Goal: Transaction & Acquisition: Obtain resource

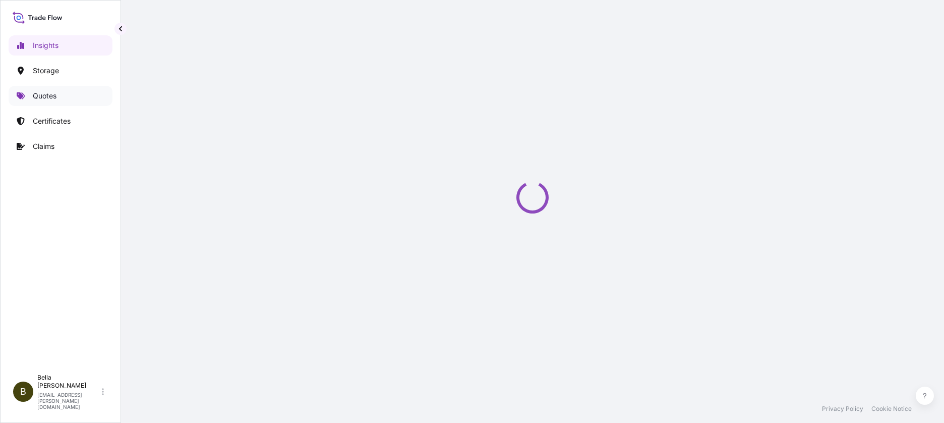
select select "2025"
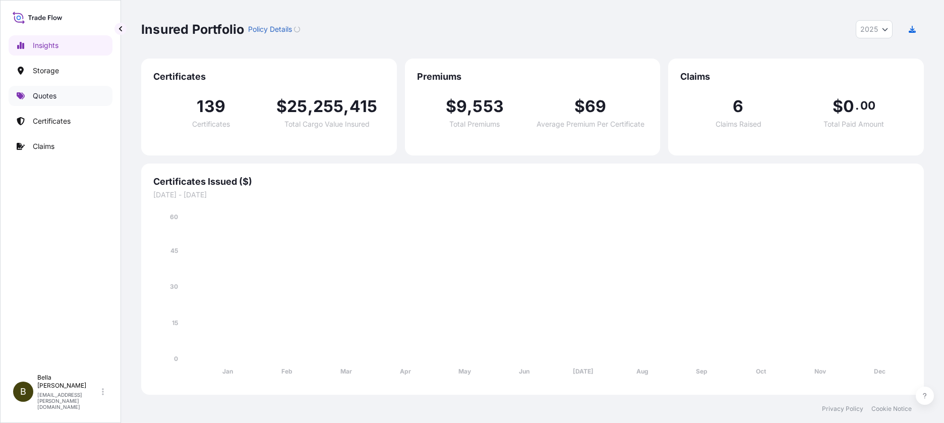
click at [47, 98] on p "Quotes" at bounding box center [45, 96] width 24 height 10
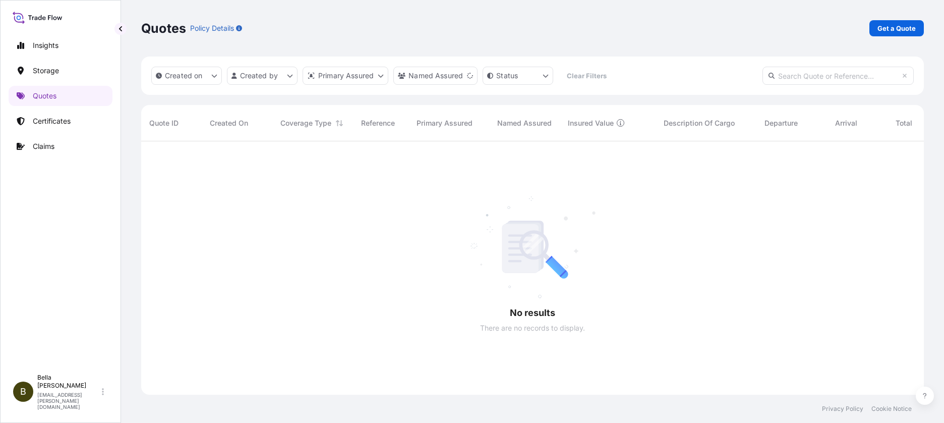
scroll to position [282, 775]
click at [895, 27] on p "Get a Quote" at bounding box center [897, 28] width 38 height 10
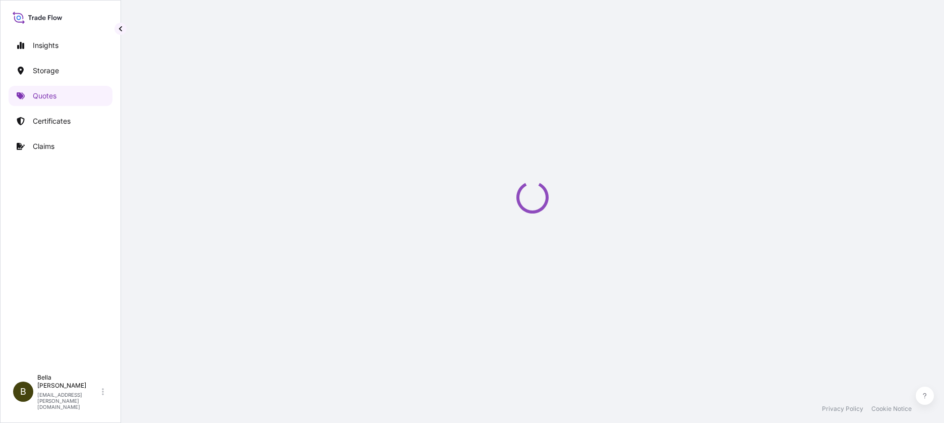
select select "Water"
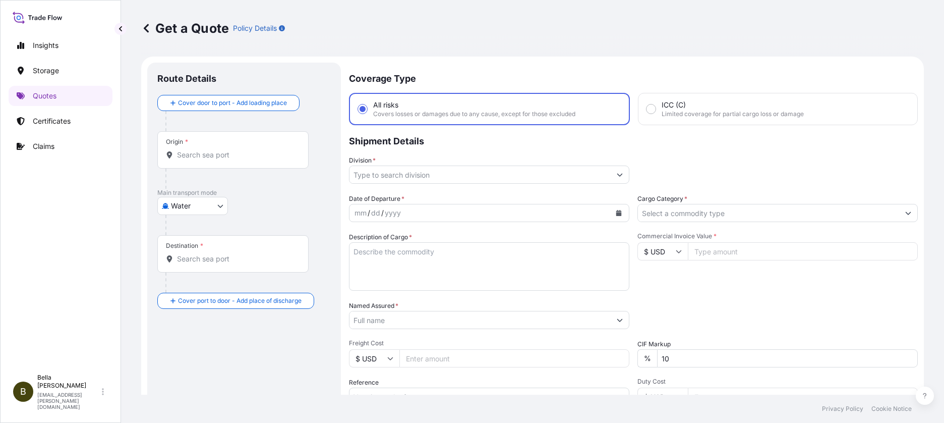
scroll to position [16, 0]
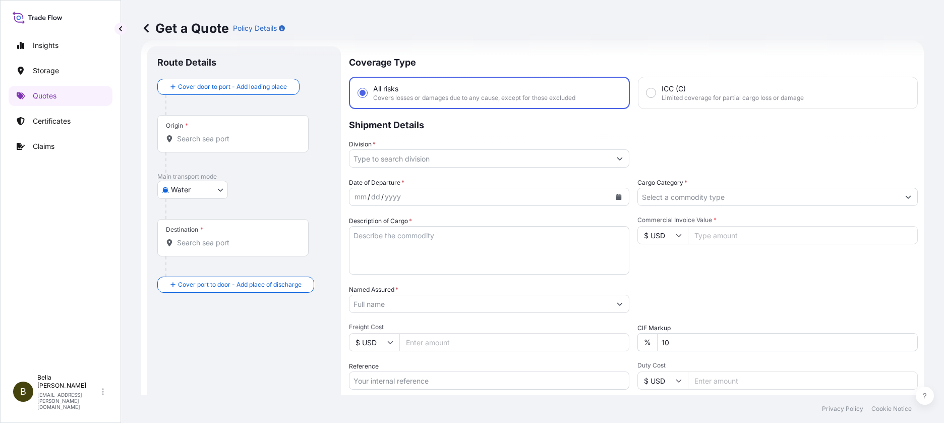
click at [193, 139] on input "Origin *" at bounding box center [236, 139] width 119 height 10
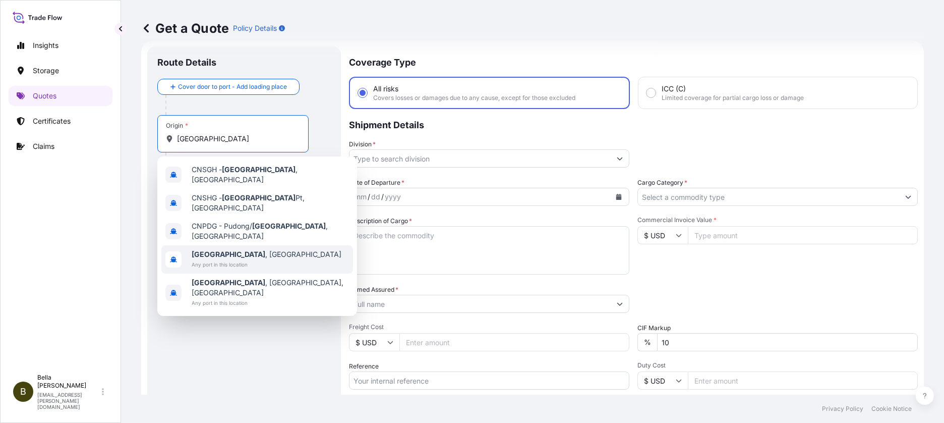
click at [239, 249] on span "[GEOGRAPHIC_DATA] , [GEOGRAPHIC_DATA]" at bounding box center [267, 254] width 150 height 10
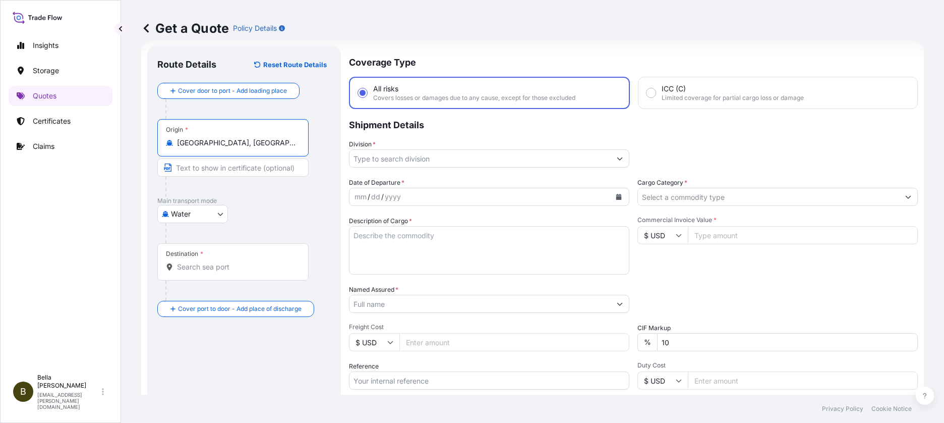
type input "[GEOGRAPHIC_DATA], [GEOGRAPHIC_DATA]"
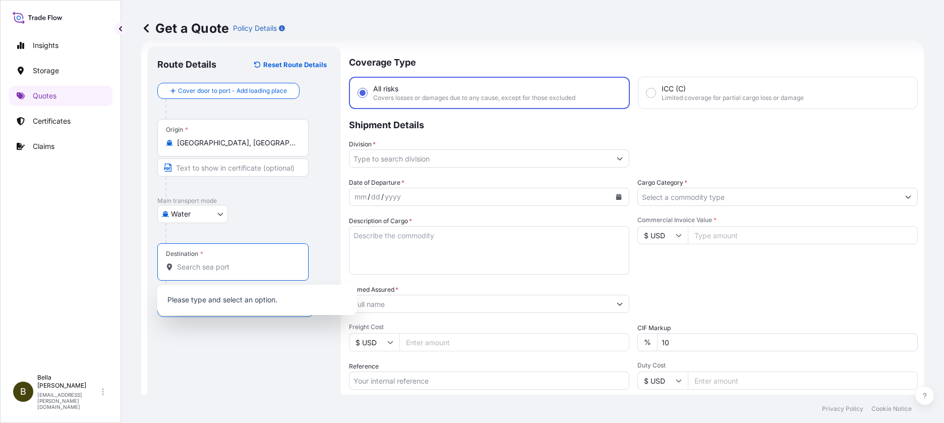
click at [209, 262] on input "Destination *" at bounding box center [236, 267] width 119 height 10
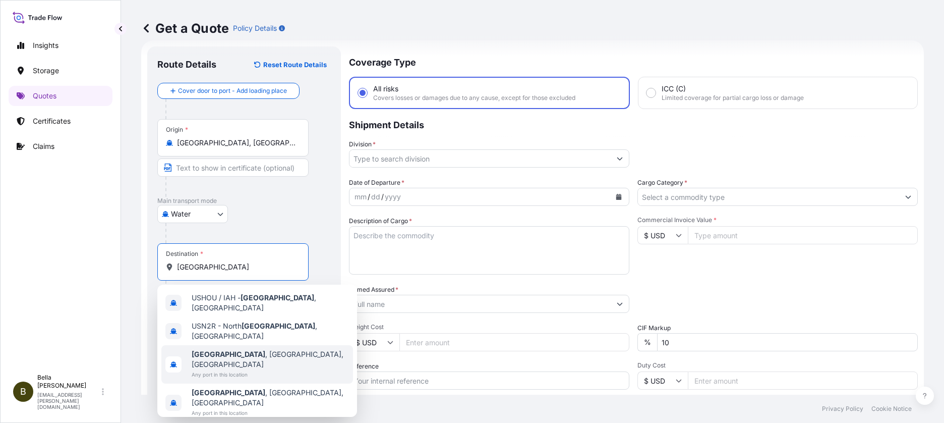
click at [238, 369] on span "Any port in this location" at bounding box center [270, 374] width 157 height 10
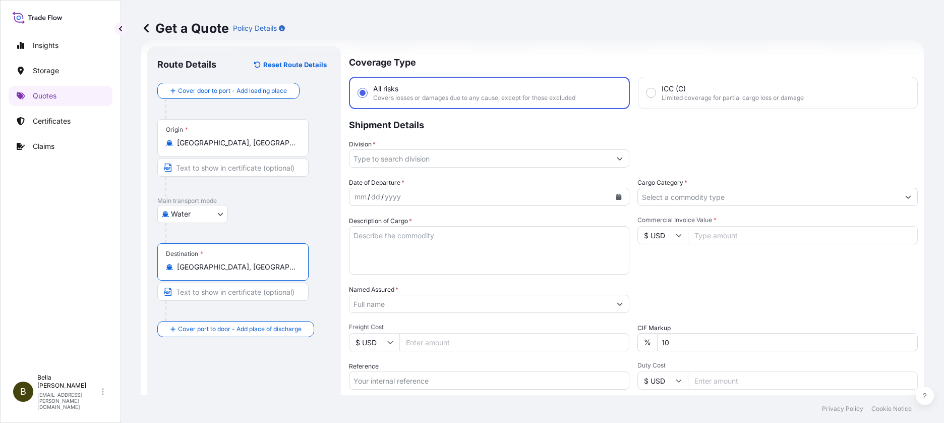
type input "[GEOGRAPHIC_DATA], [GEOGRAPHIC_DATA], [GEOGRAPHIC_DATA]"
click at [396, 158] on input "Division *" at bounding box center [480, 158] width 261 height 18
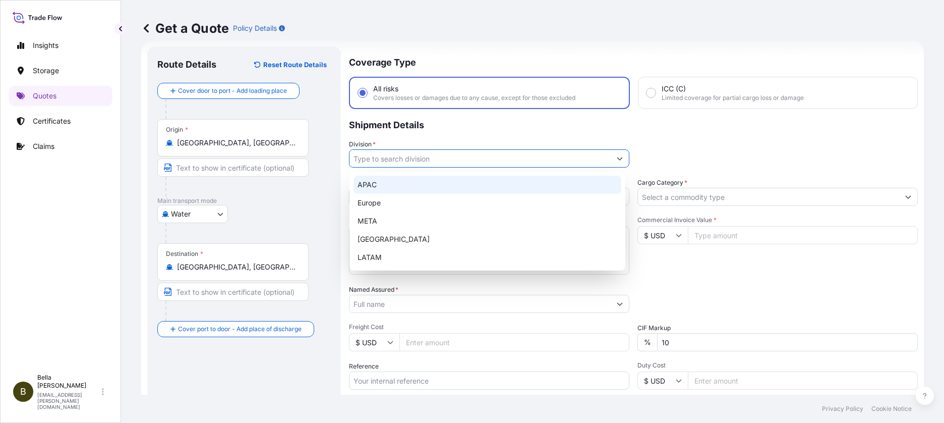
click at [379, 190] on div "APAC" at bounding box center [488, 185] width 268 height 18
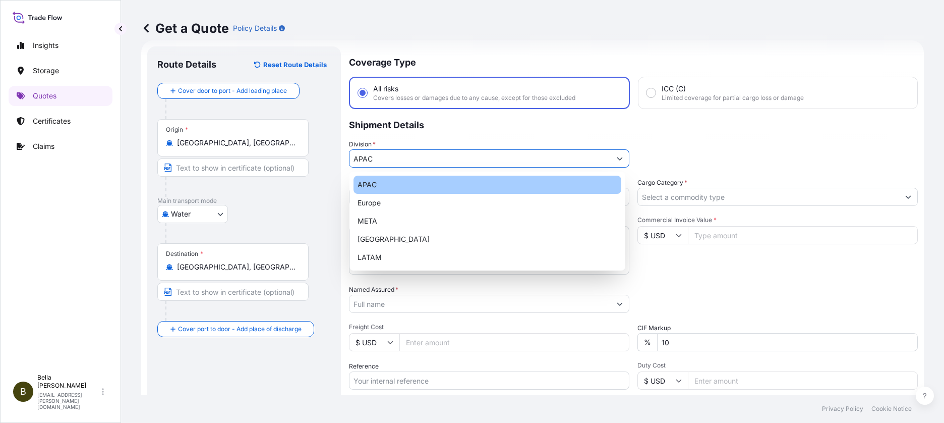
type input "APAC"
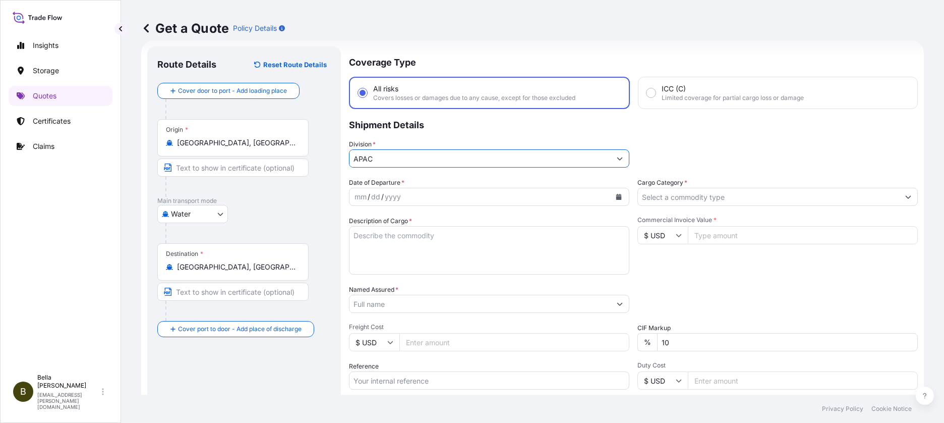
click at [390, 199] on div "yyyy" at bounding box center [393, 197] width 18 height 12
click at [618, 198] on icon "Calendar" at bounding box center [619, 197] width 6 height 6
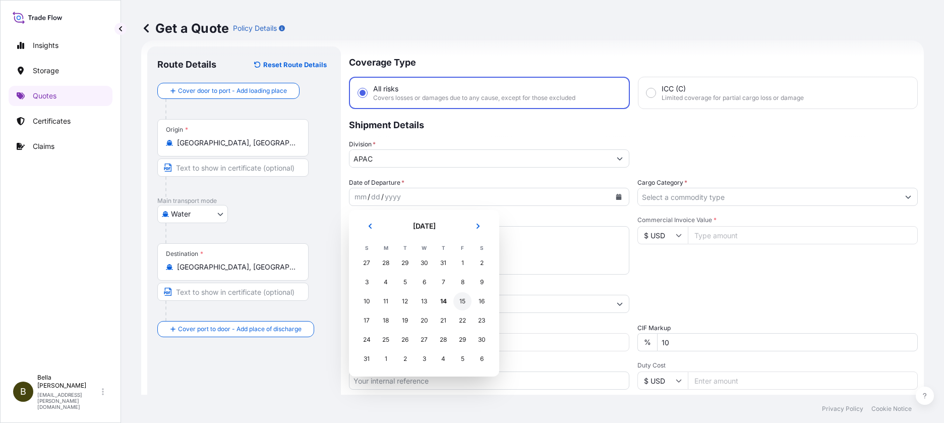
click at [462, 300] on div "15" at bounding box center [463, 301] width 18 height 18
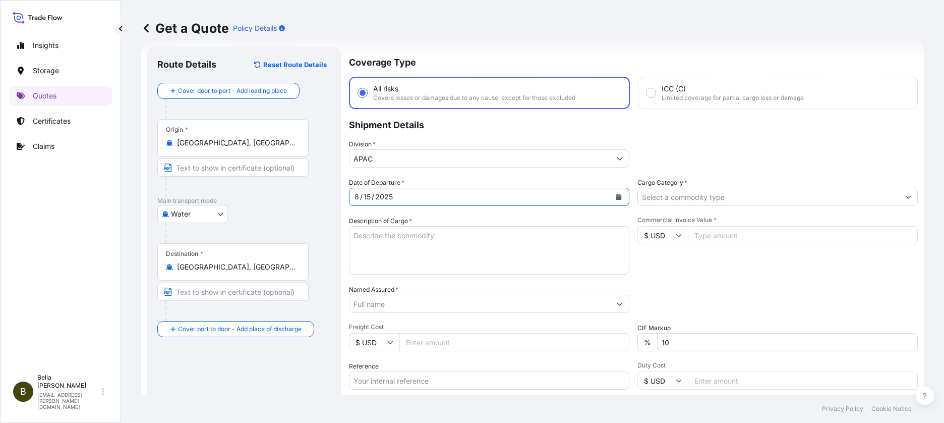
click at [379, 236] on textarea "Description of Cargo *" at bounding box center [489, 250] width 281 height 48
paste textarea "MERICAN EPOXY ADHESIVE A (HS CODE:3506912000)"
click at [385, 244] on textarea "MERICAN EPOXY ADHESIVE A (HS CODE:3506912000)" at bounding box center [489, 250] width 281 height 48
paste textarea "CL: 9 UN: 3082 MERICAN HARDENER B2 (HS CODE:2917399090) E GLASS ASSEMBLED ROVIN…"
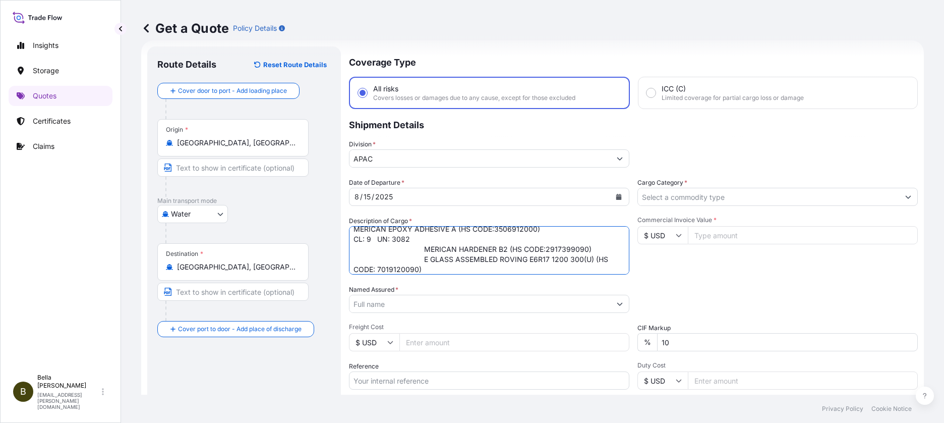
scroll to position [0, 0]
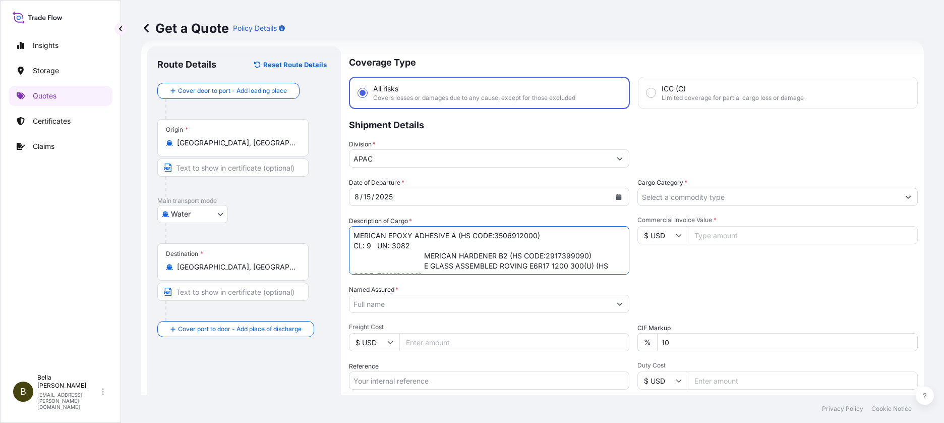
drag, startPoint x: 408, startPoint y: 244, endPoint x: 424, endPoint y: 255, distance: 19.9
click at [424, 255] on textarea "MERICAN EPOXY ADHESIVE A (HS CODE:3506912000) CL: 9 UN: 3082 MERICAN HARDENER B…" at bounding box center [489, 250] width 281 height 48
click at [521, 254] on textarea "MERICAN EPOXY ADHESIVE A (HS CODE:3506912000) CL: 9 UN: 3082 MERICAN HARDENER B…" at bounding box center [489, 250] width 281 height 48
click at [423, 266] on textarea "MERICAN EPOXY ADHESIVE A (HS CODE:3506912000) CL: 9 UN: 3082 MERICAN HARDENER B…" at bounding box center [489, 250] width 281 height 48
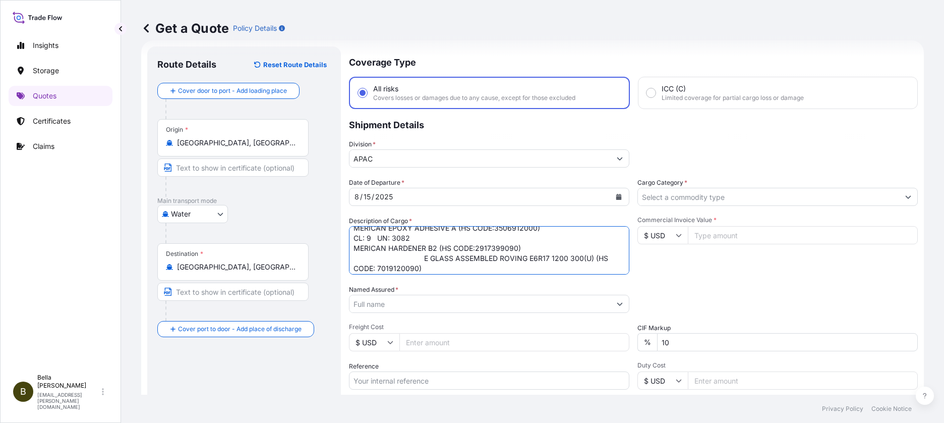
click at [423, 257] on textarea "MERICAN EPOXY ADHESIVE A (HS CODE:3506912000) CL: 9 UN: 3082 MERICAN HARDENER B…" at bounding box center [489, 250] width 281 height 48
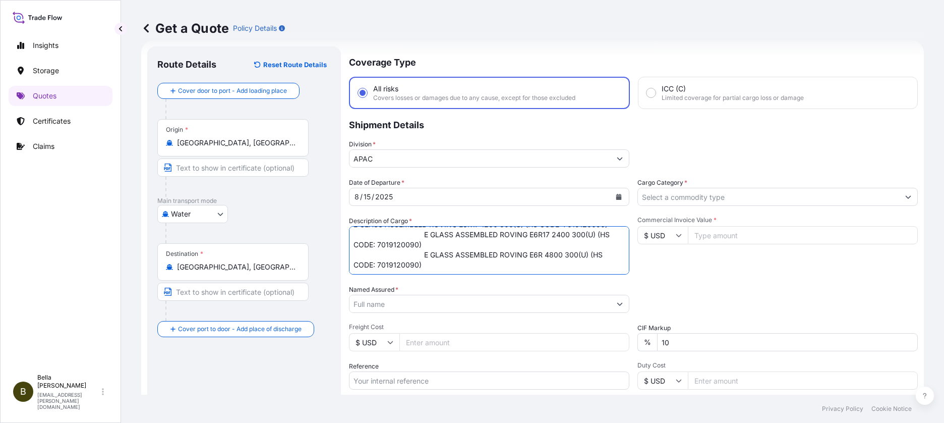
scroll to position [51, 0]
drag, startPoint x: 424, startPoint y: 268, endPoint x: 331, endPoint y: 243, distance: 96.2
click at [331, 243] on form "Route Details Reset Route Details Cover door to port - Add loading place Place …" at bounding box center [532, 274] width 783 height 469
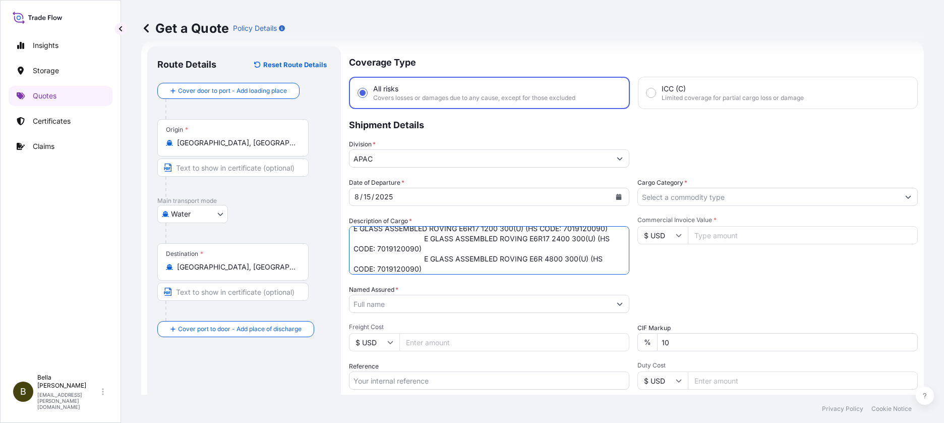
click at [354, 239] on textarea "MERICAN EPOXY ADHESIVE A (HS CODE:3506912000) CL: 9 UN: 3082 MERICAN HARDENER B…" at bounding box center [489, 250] width 281 height 48
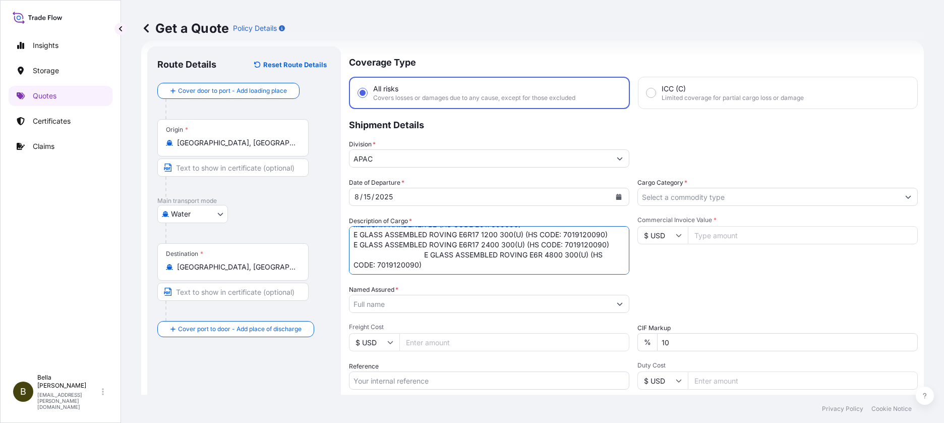
click at [423, 247] on textarea "MERICAN EPOXY ADHESIVE A (HS CODE:3506912000) CL: 9 UN: 3082 MERICAN HARDENER B…" at bounding box center [489, 250] width 281 height 48
click at [354, 247] on textarea "MERICAN EPOXY ADHESIVE A (HS CODE:3506912000) CL: 9 UN: 3082 MERICAN HARDENER B…" at bounding box center [489, 250] width 281 height 48
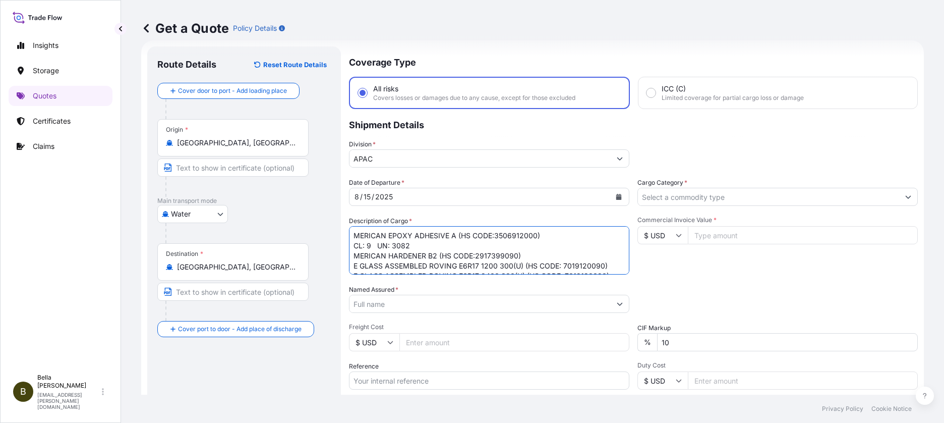
scroll to position [7, 0]
type textarea "MERICAN EPOXY ADHESIVE A (HS CODE:3506912000) CL: 9 UN: 3082 MERICAN HARDENER B…"
click at [385, 306] on input "Named Assured *" at bounding box center [480, 304] width 261 height 18
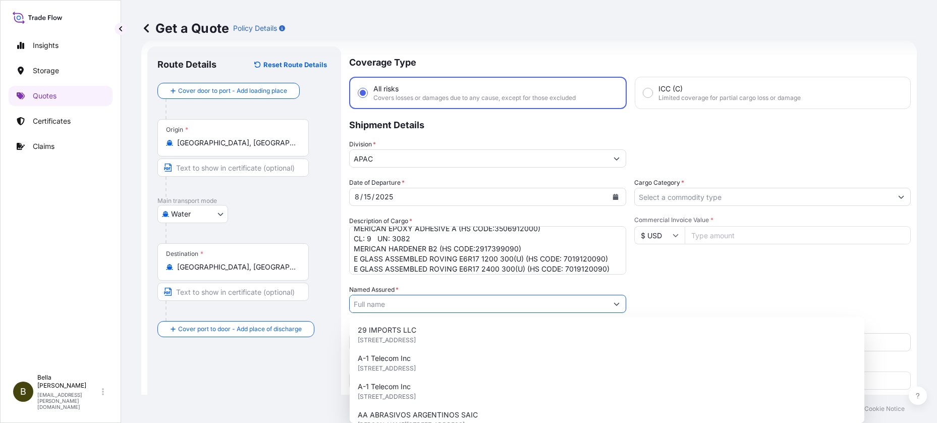
paste input "FULCRUM ([GEOGRAPHIC_DATA]) LIMITED"
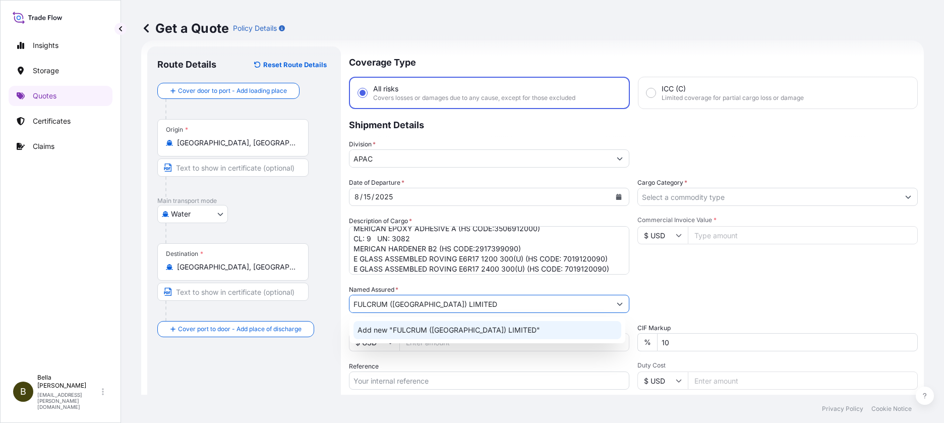
click at [399, 330] on span "Add new "FULCRUM ([GEOGRAPHIC_DATA]) LIMITED"" at bounding box center [449, 330] width 183 height 10
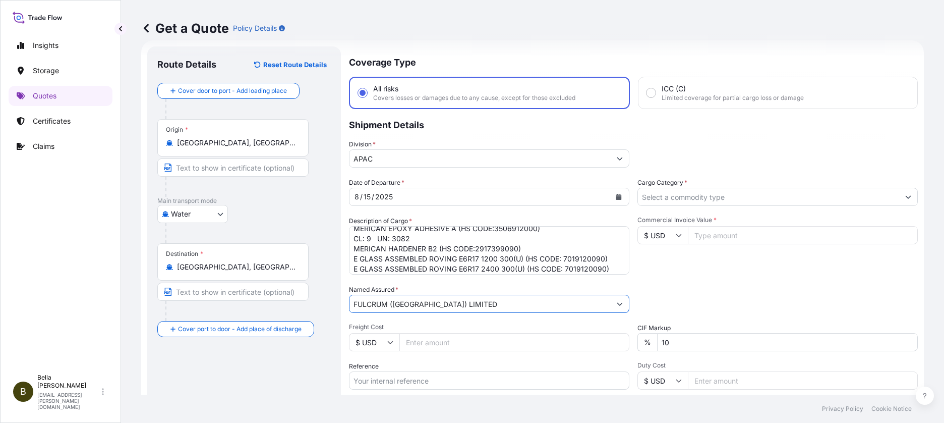
type input "FULCRUM ([GEOGRAPHIC_DATA]) LIMITED"
click at [282, 369] on div "Route Details Reset Route Details Cover door to port - Add loading place Place …" at bounding box center [244, 275] width 174 height 436
click at [687, 279] on div "Date of Departure * [DATE] Cargo Category * Description of Cargo * MERICAN EPOX…" at bounding box center [633, 303] width 569 height 250
click at [463, 343] on input "Freight Cost" at bounding box center [515, 342] width 230 height 18
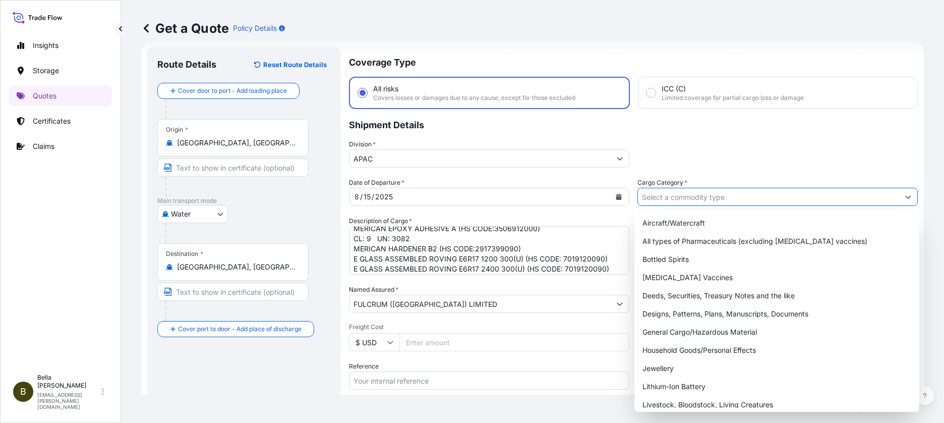
click at [698, 197] on input "Cargo Category *" at bounding box center [768, 197] width 261 height 18
click at [719, 332] on div "General Cargo/Hazardous Material" at bounding box center [777, 332] width 277 height 18
type input "General Cargo/Hazardous Material"
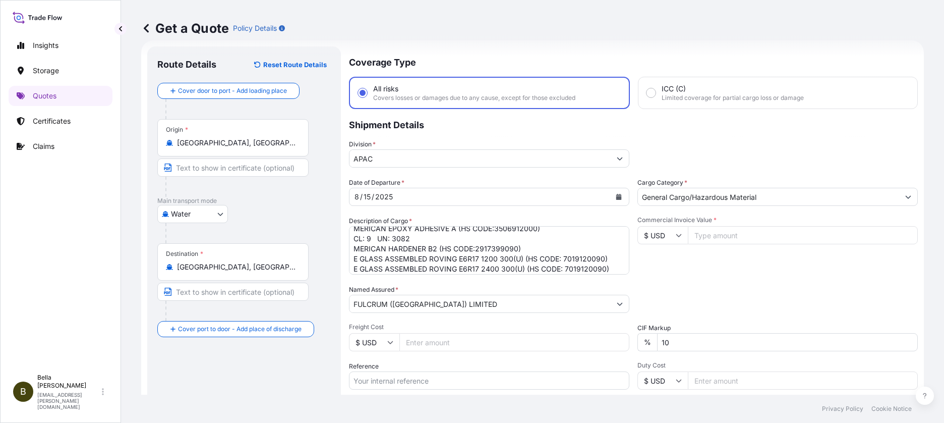
click at [711, 240] on input "Commercial Invoice Value *" at bounding box center [803, 235] width 230 height 18
type input "27280.22"
click at [674, 292] on div "Packing Category Type to search a container mode Please select a primary mode o…" at bounding box center [778, 299] width 281 height 28
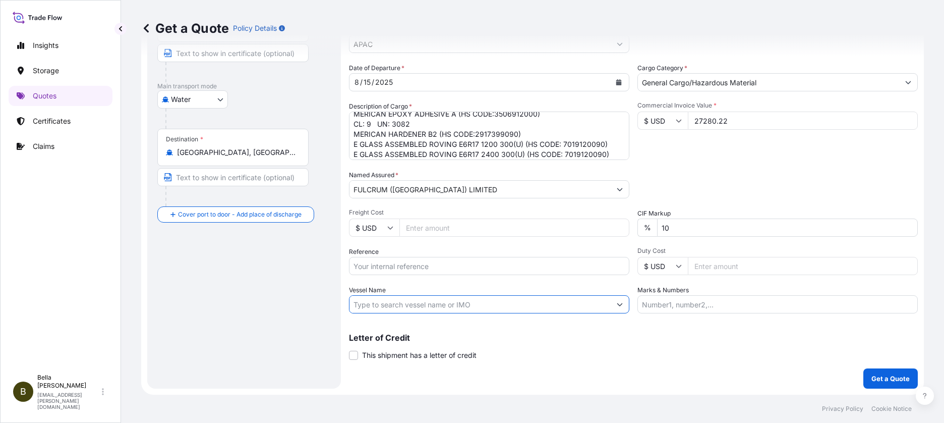
click at [431, 305] on input "Vessel Name" at bounding box center [480, 304] width 261 height 18
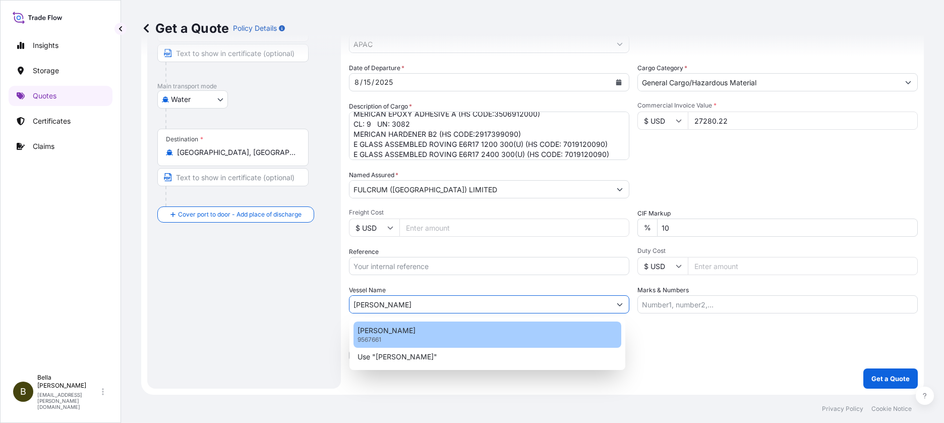
click at [393, 336] on div "[PERSON_NAME] 9567661" at bounding box center [488, 334] width 268 height 26
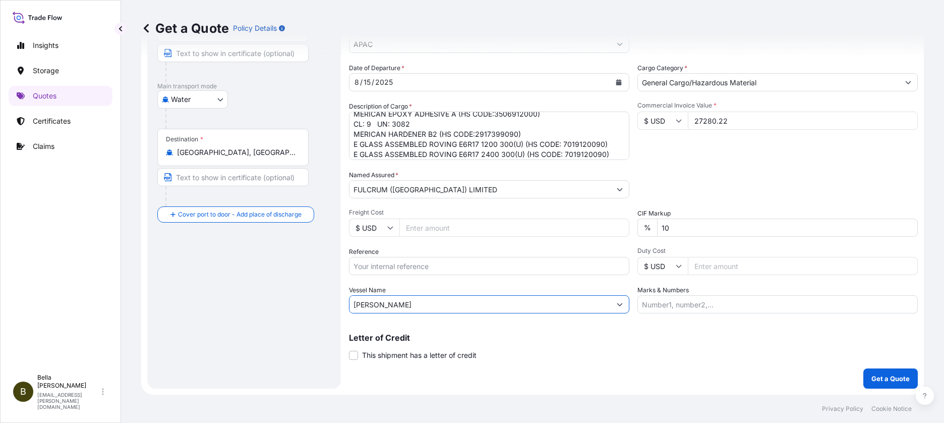
type input "[PERSON_NAME]"
click at [386, 262] on input "Reference" at bounding box center [489, 266] width 281 height 18
type input "MBL#: 257000109"
click at [497, 343] on div "Letter of Credit This shipment has a letter of credit Letter of credit * Letter…" at bounding box center [633, 346] width 569 height 27
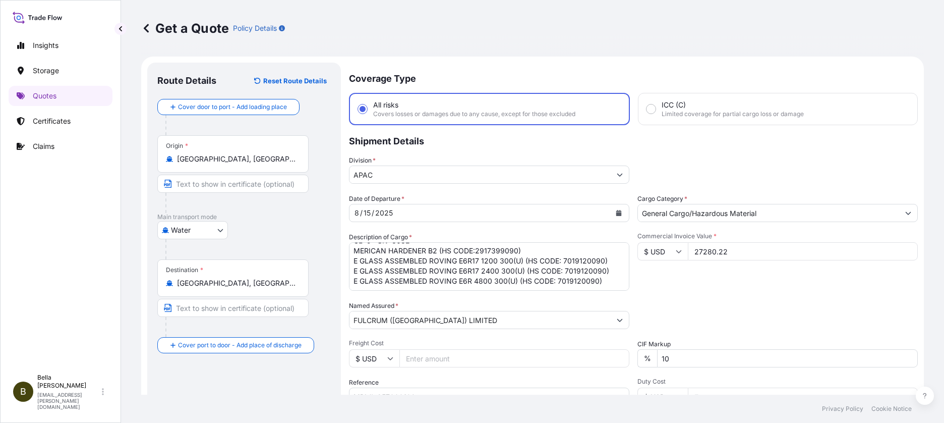
scroll to position [59, 0]
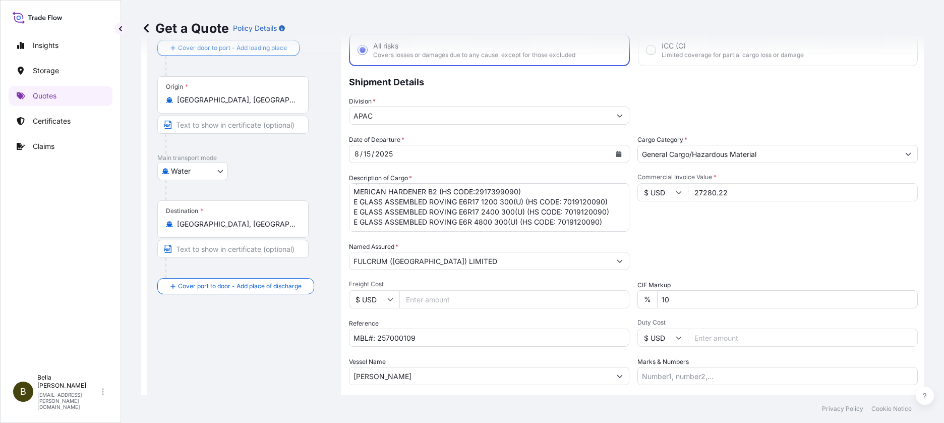
click at [702, 236] on div "Date of Departure * [DATE] Cargo Category * General Cargo/Hazardous Material De…" at bounding box center [633, 260] width 569 height 250
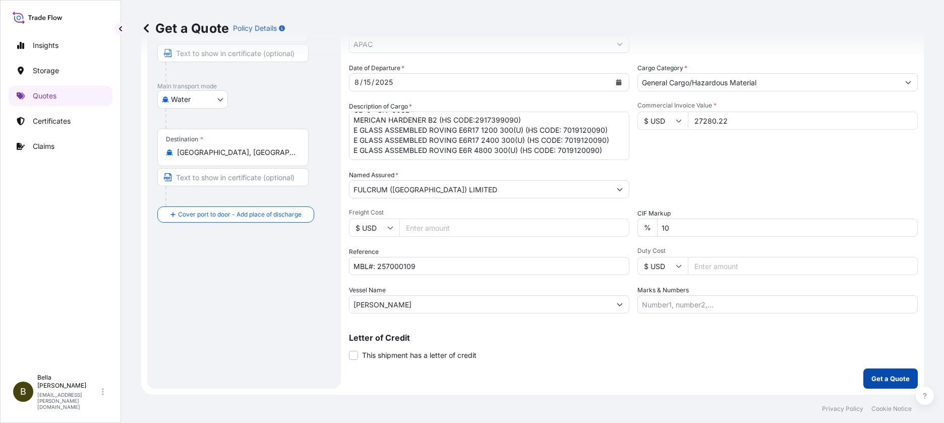
click at [877, 375] on p "Get a Quote" at bounding box center [891, 378] width 38 height 10
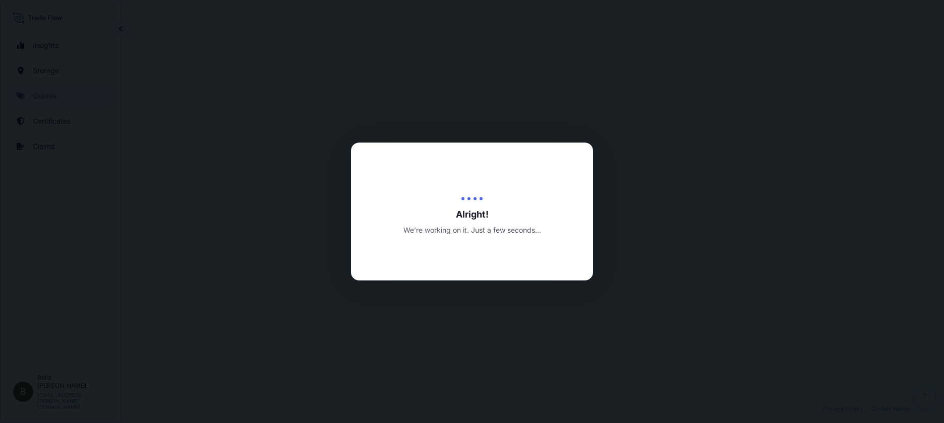
select select "Water"
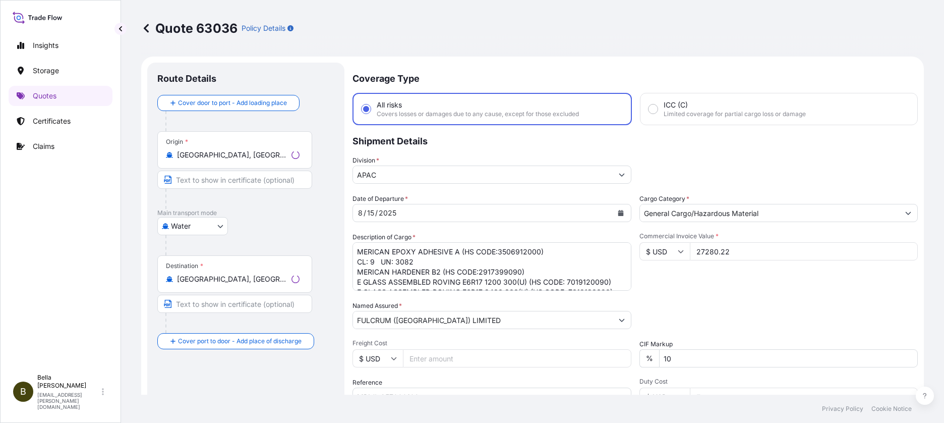
scroll to position [485, 0]
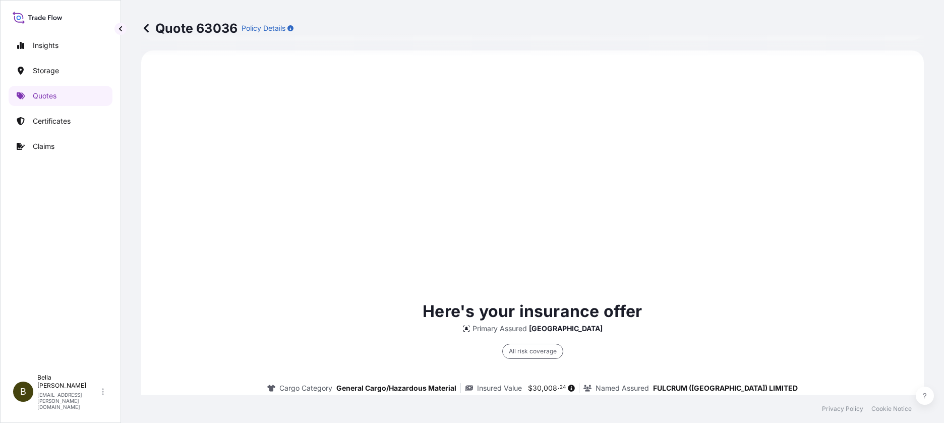
click at [311, 154] on div "Here's your insurance offer Primary Assured China All risk coverage Cargo Categ…" at bounding box center [532, 424] width 755 height 718
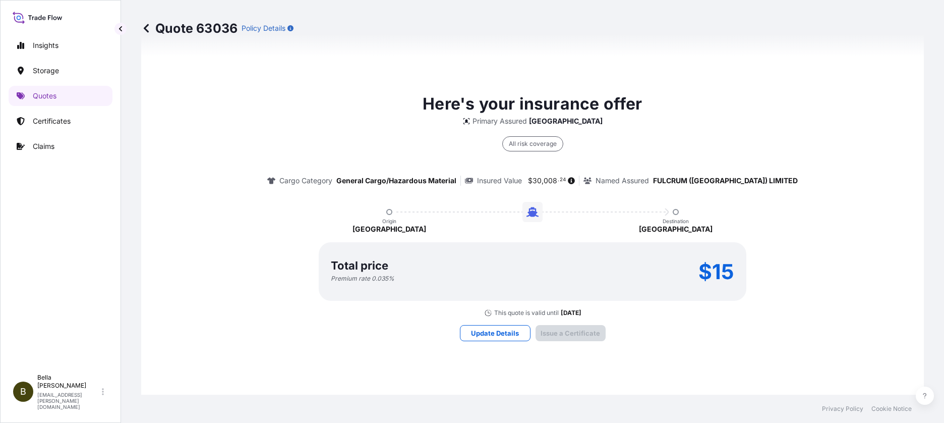
scroll to position [1479, 0]
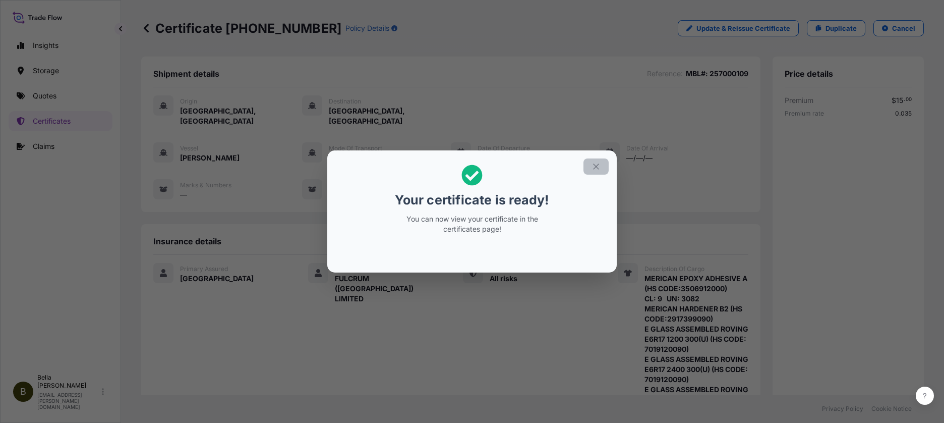
click at [596, 164] on icon "button" at bounding box center [596, 166] width 9 height 9
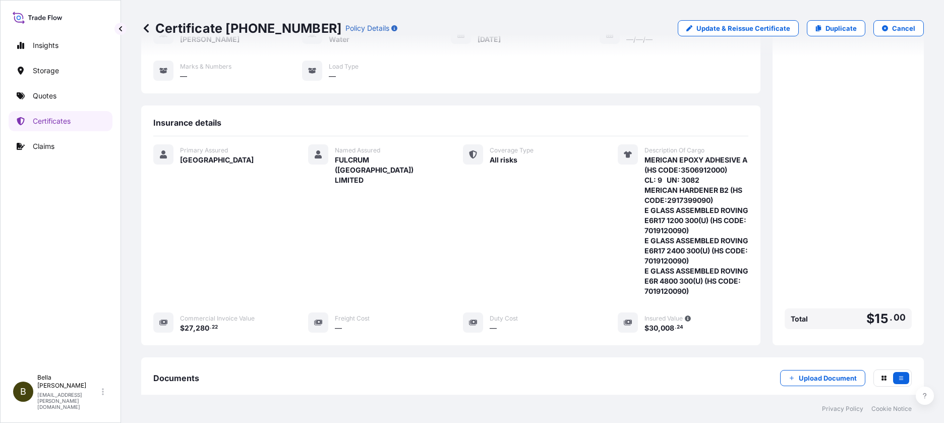
scroll to position [229, 0]
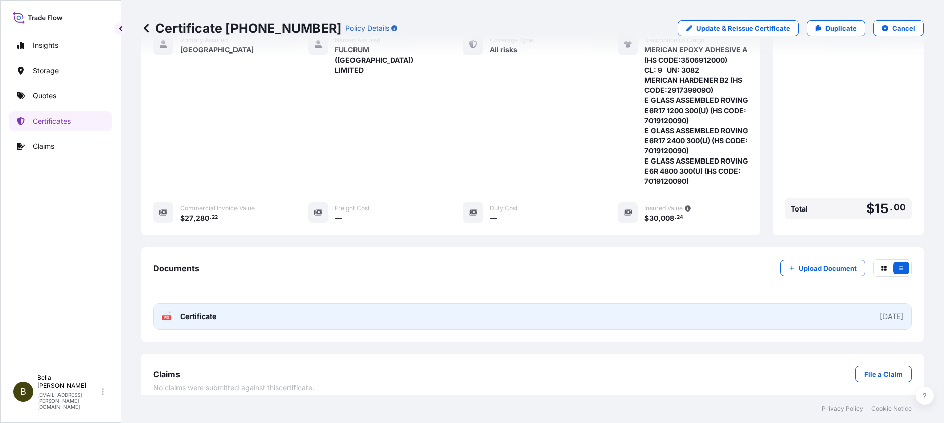
click at [798, 304] on link "PDF Certificate [DATE]" at bounding box center [532, 316] width 759 height 26
